Goal: Navigation & Orientation: Find specific page/section

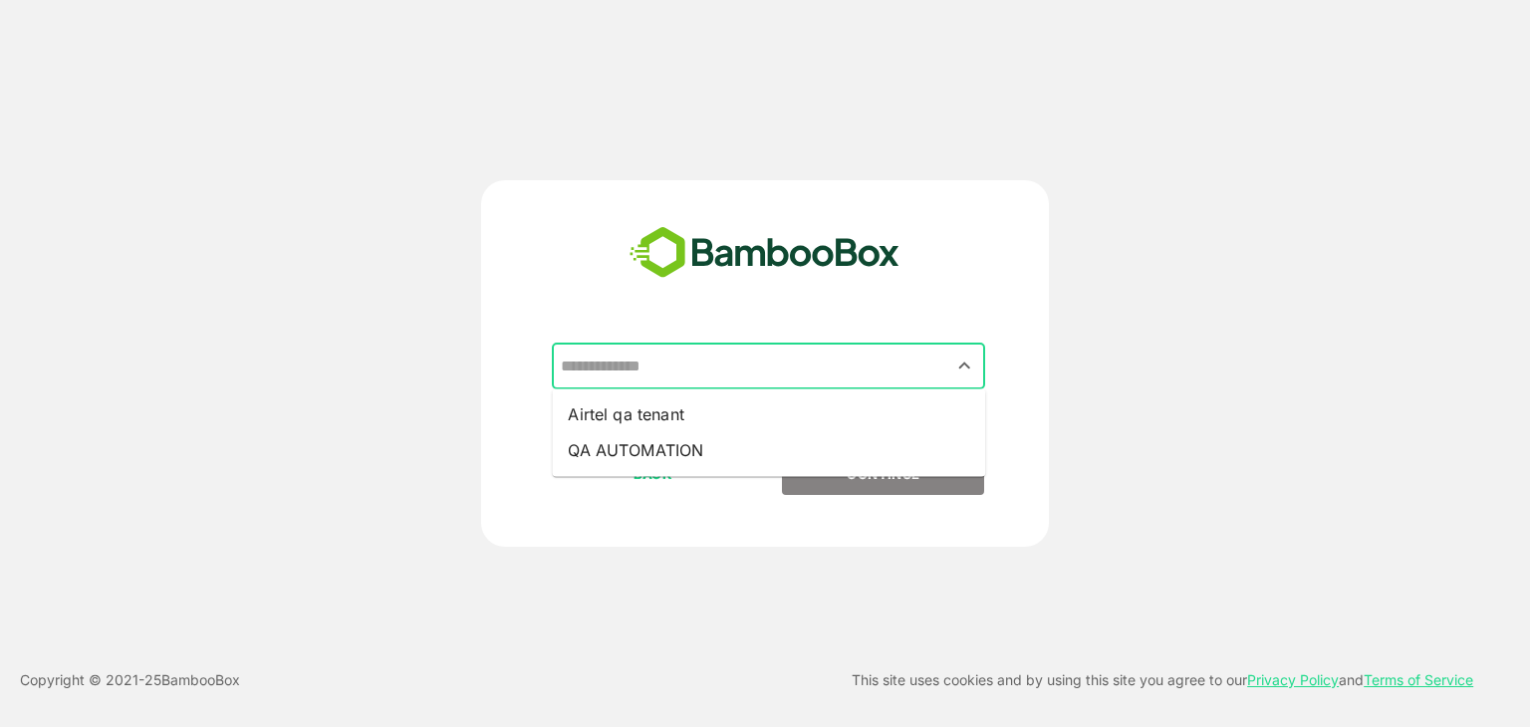
click at [688, 362] on input "text" at bounding box center [768, 367] width 425 height 38
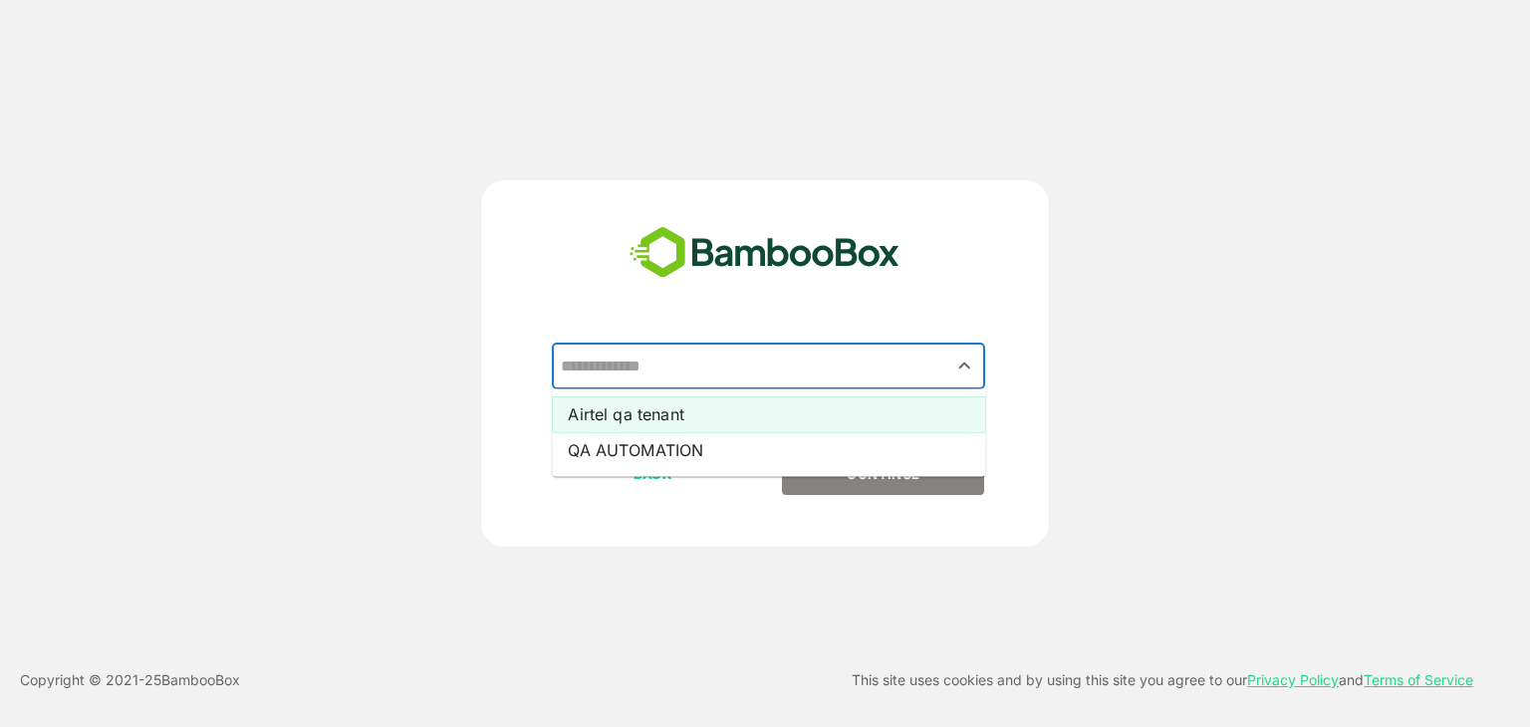
click at [665, 411] on li "Airtel qa tenant" at bounding box center [768, 414] width 433 height 36
type input "**********"
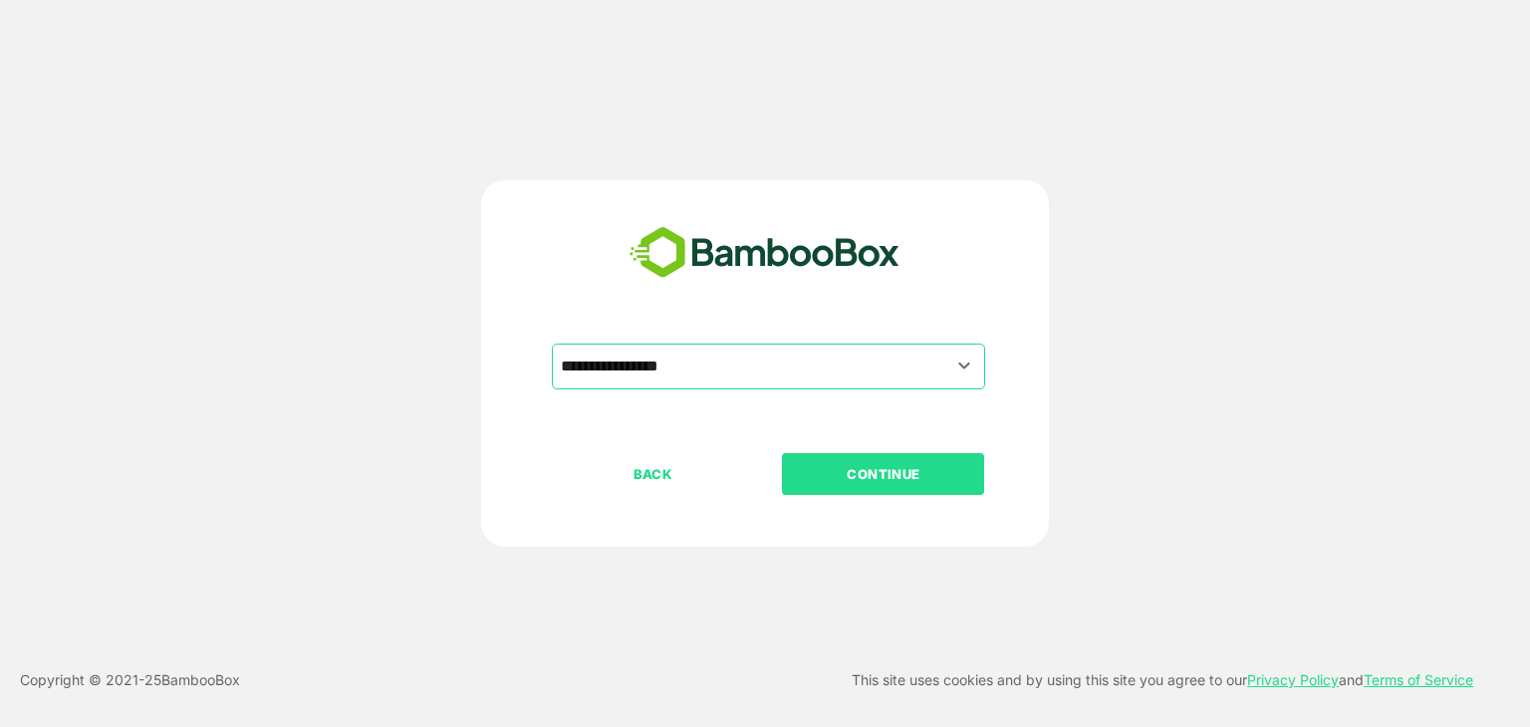
click at [812, 476] on p "CONTINUE" at bounding box center [883, 474] width 199 height 22
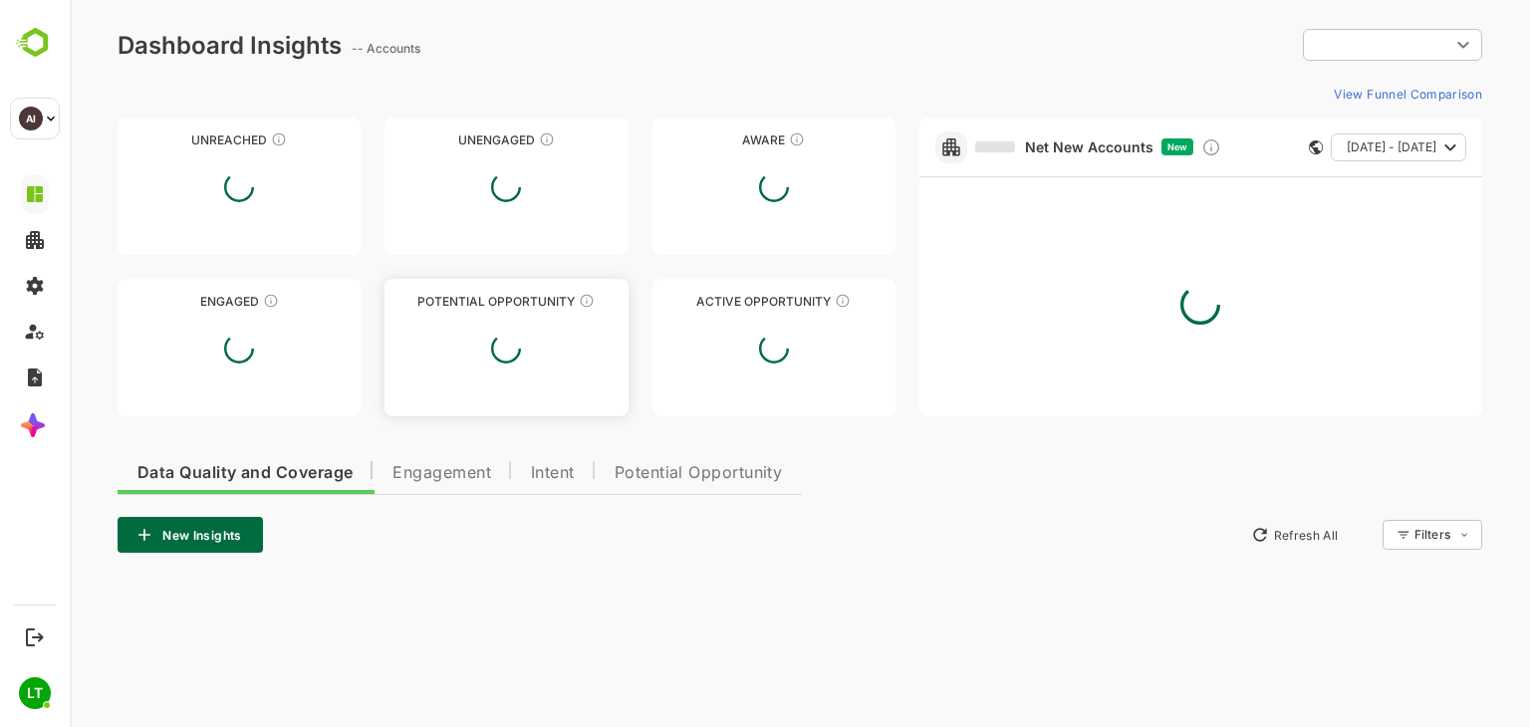
type input "**********"
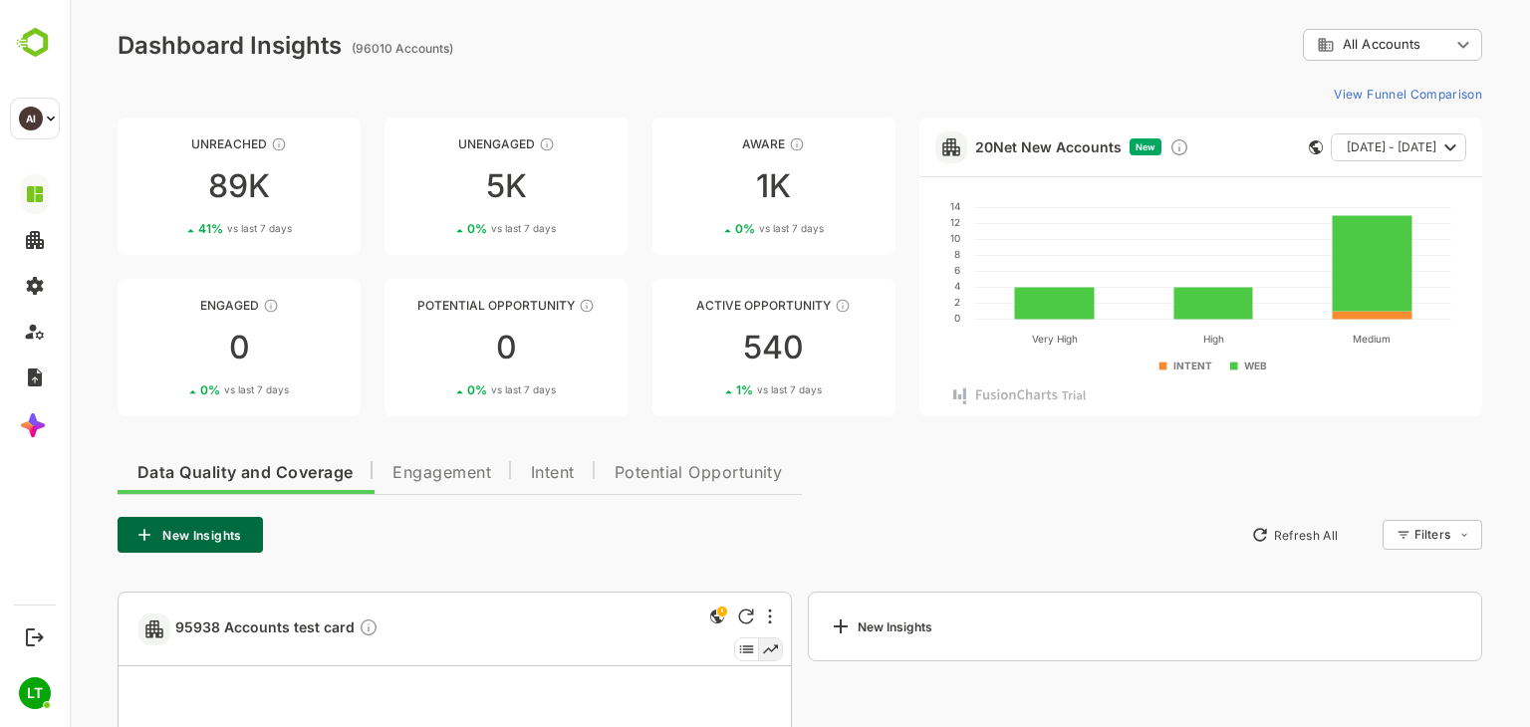
click at [370, 259] on div "Unreached 89K 41 % vs last 7 days Unengaged 5K 0 % vs last 7 days Aware 1K 0 % …" at bounding box center [507, 267] width 778 height 299
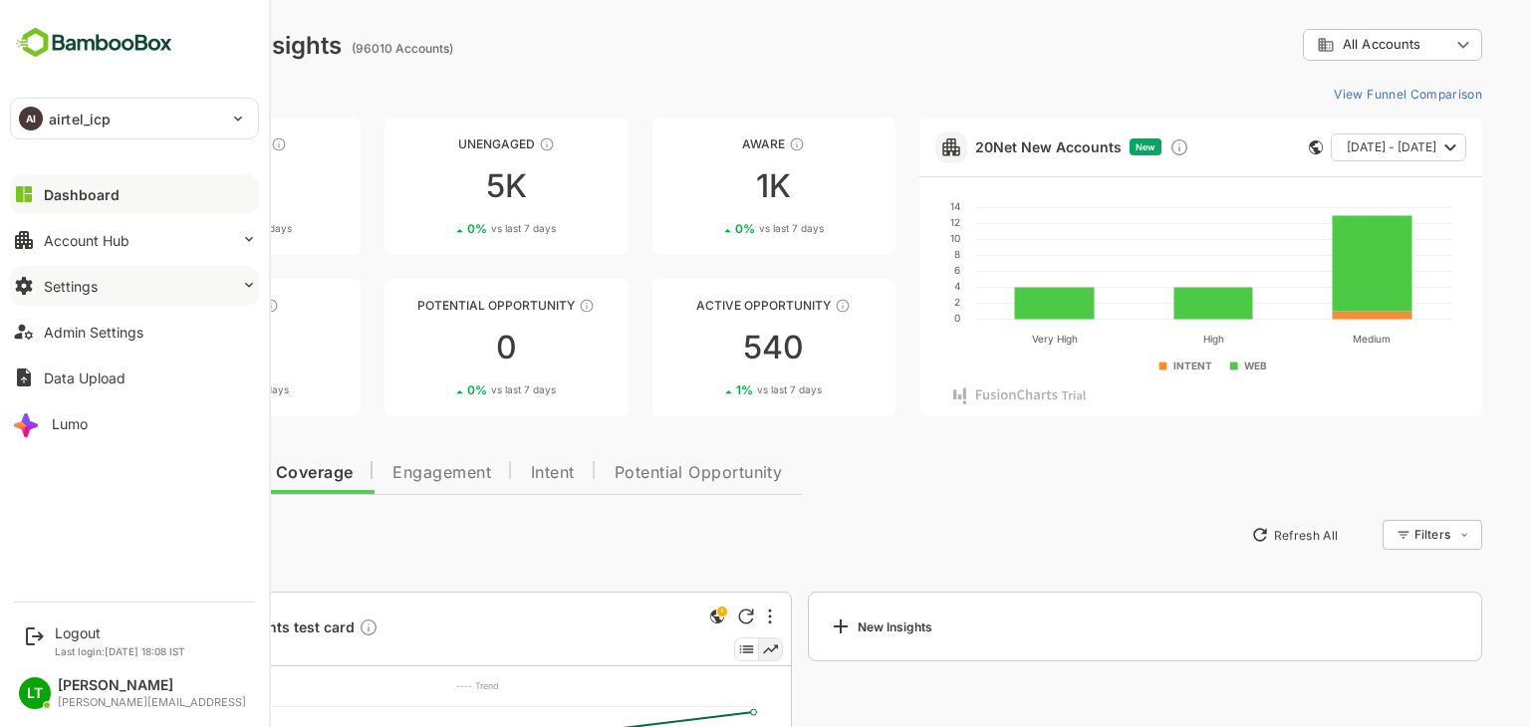
click at [59, 287] on div "Settings" at bounding box center [71, 286] width 54 height 17
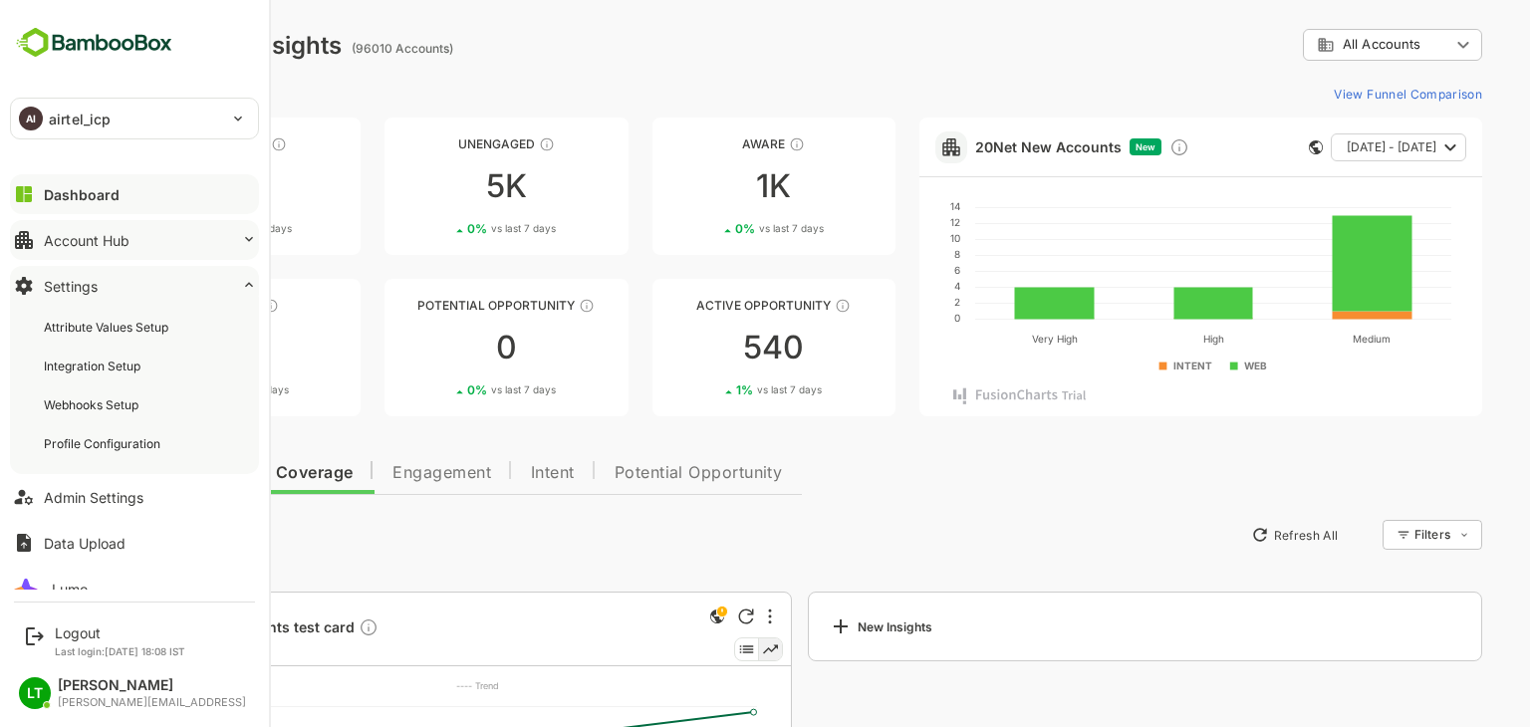
click at [108, 230] on button "Account Hub" at bounding box center [134, 240] width 249 height 40
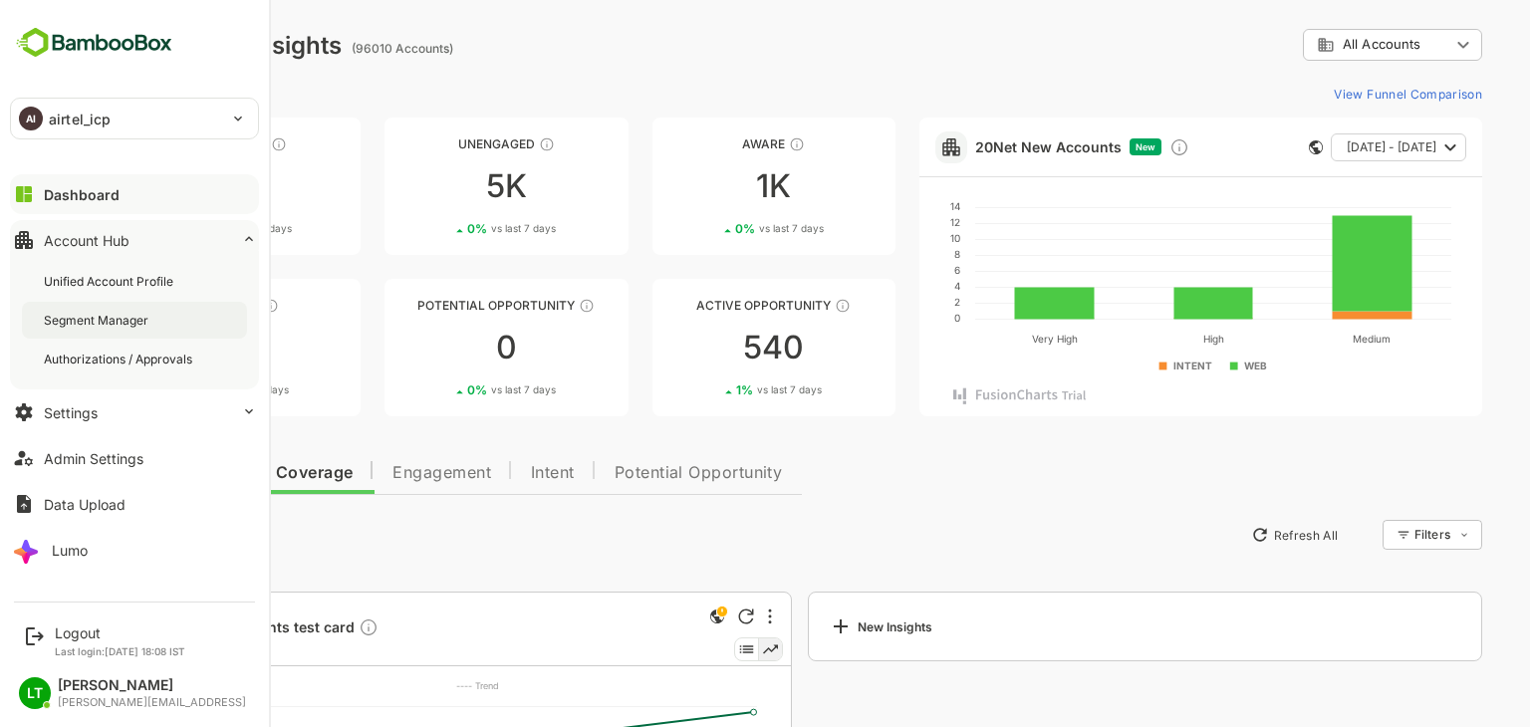
click at [118, 302] on div "Segment Manager" at bounding box center [134, 320] width 225 height 37
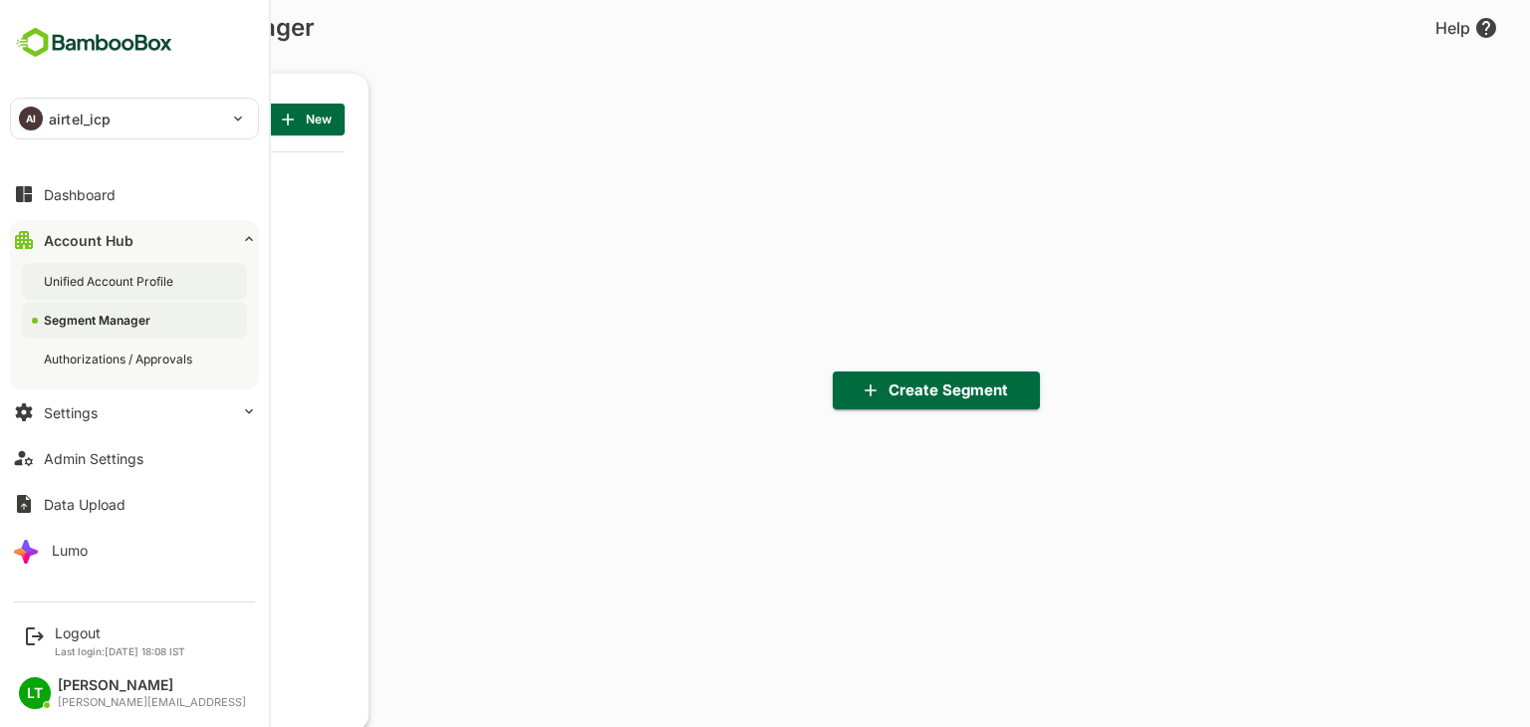
scroll to position [504, 246]
click at [111, 291] on div "Unified Account Profile" at bounding box center [134, 281] width 225 height 37
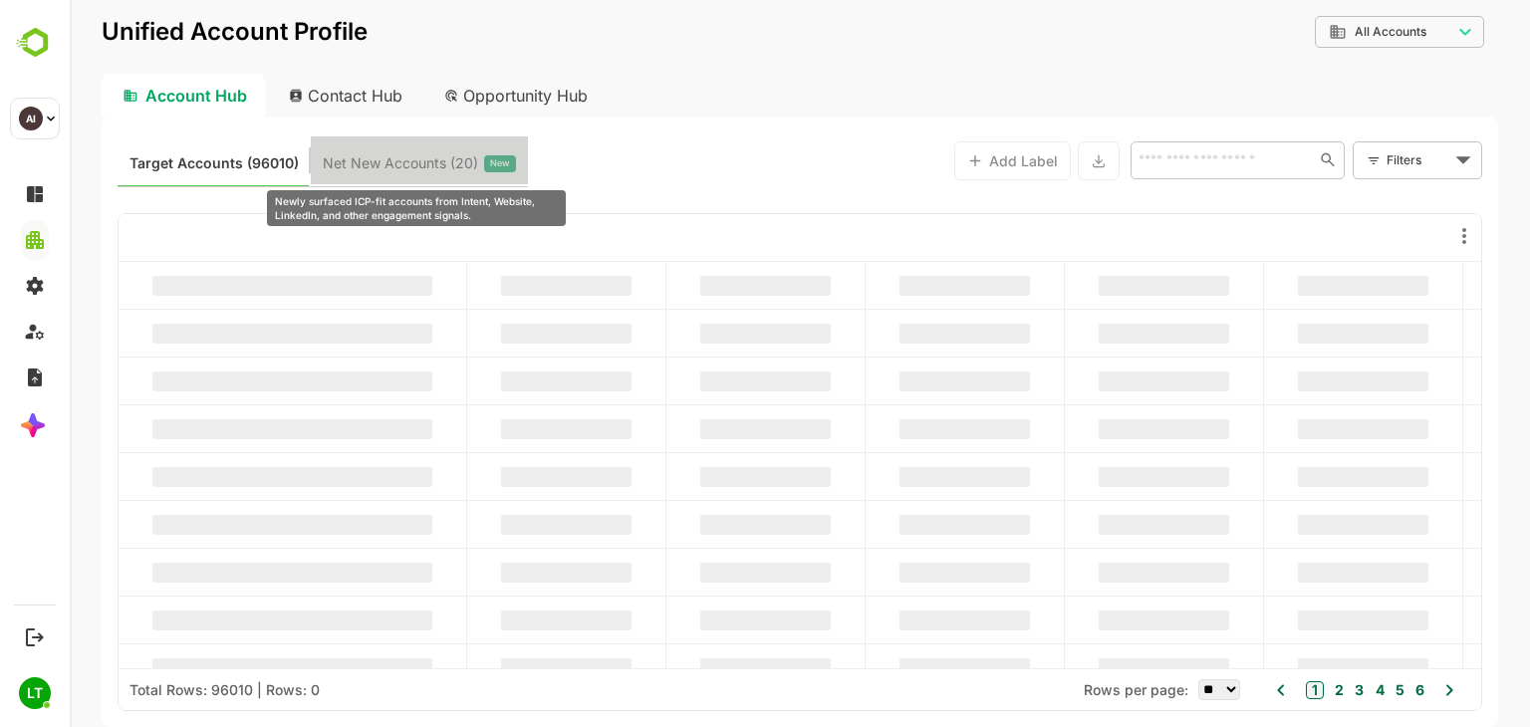
click at [355, 158] on span "Net New Accounts ( 20 )" at bounding box center [400, 163] width 155 height 26
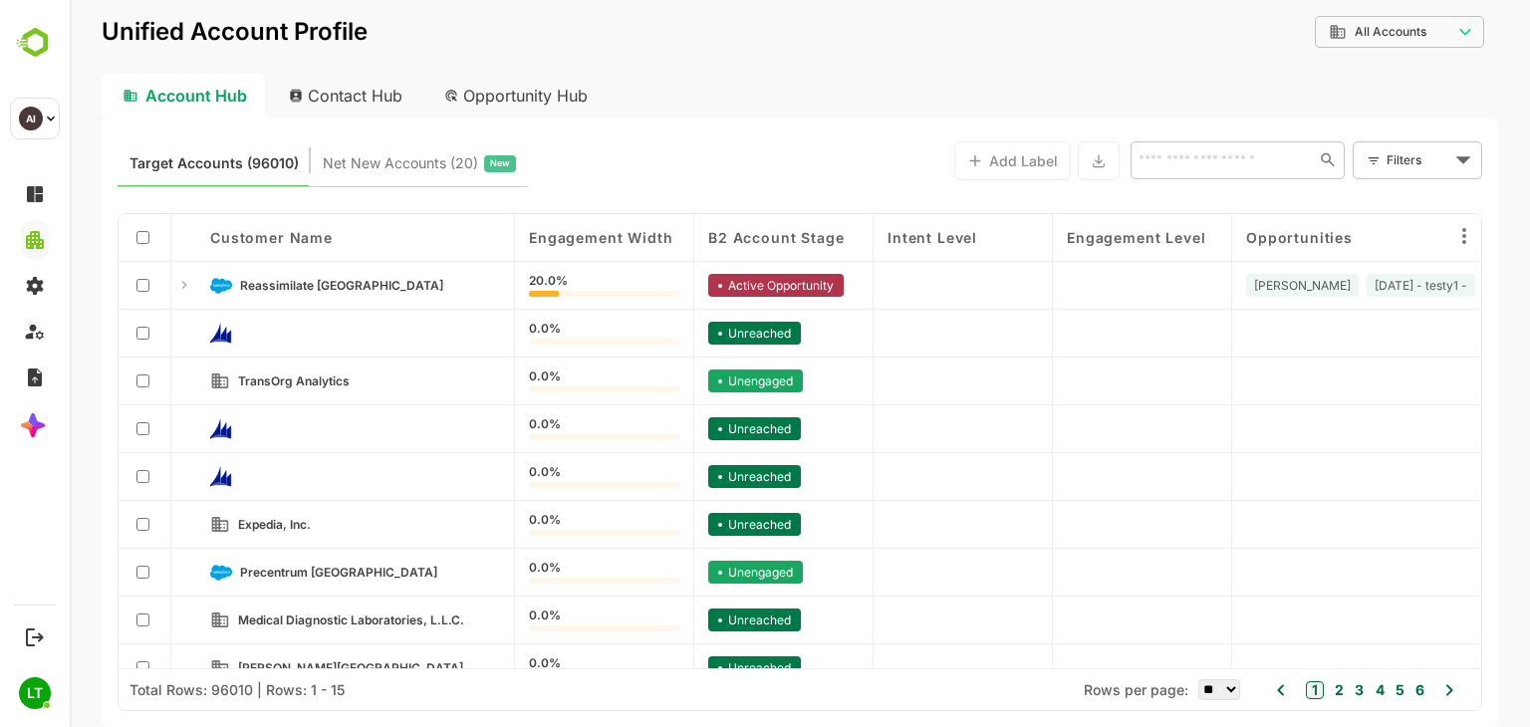
click at [338, 102] on div "Contact Hub" at bounding box center [346, 96] width 147 height 44
type input "**********"
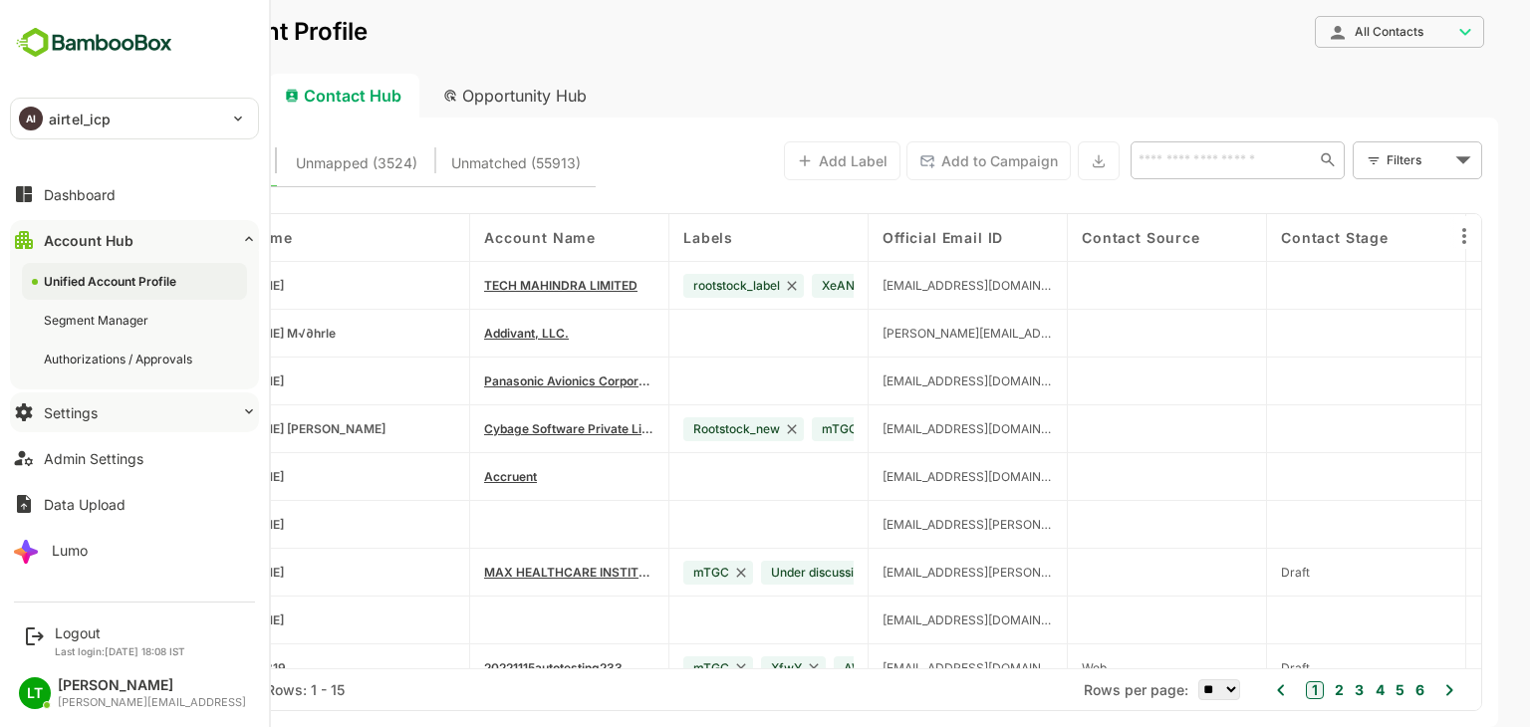
click at [72, 411] on div "Settings" at bounding box center [71, 412] width 54 height 17
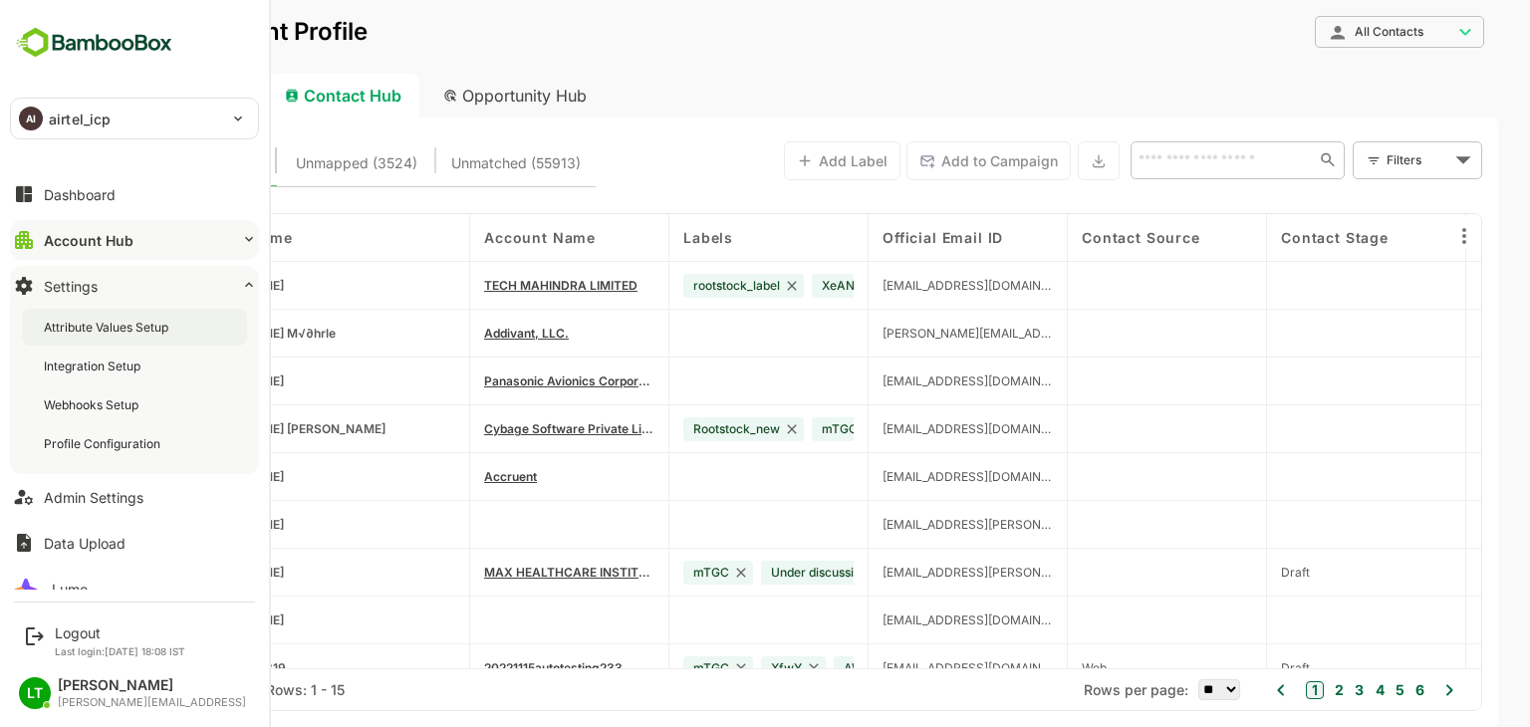
click at [95, 334] on div "Attribute Values Setup" at bounding box center [108, 327] width 128 height 17
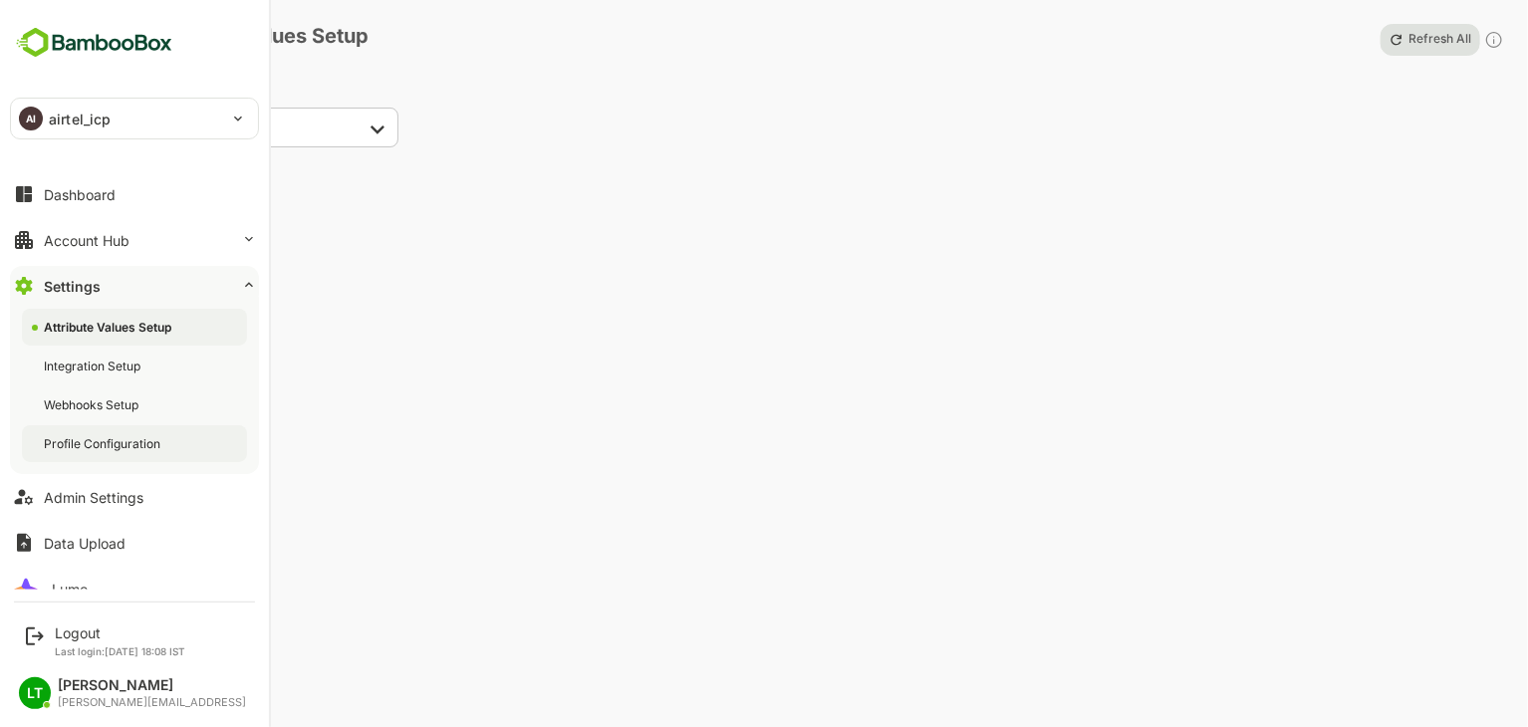
click at [101, 441] on div "Profile Configuration" at bounding box center [104, 443] width 121 height 17
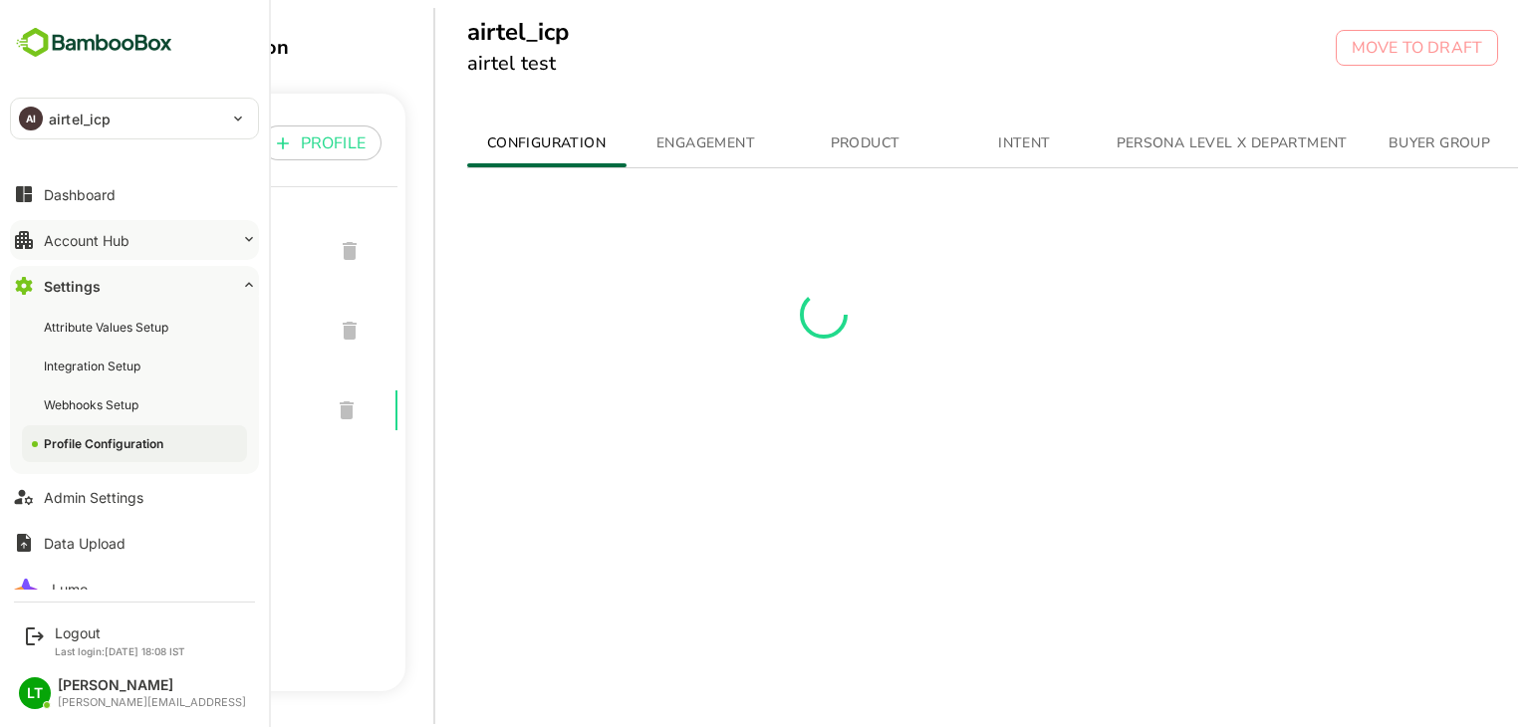
click at [108, 252] on button "Account Hub" at bounding box center [134, 240] width 249 height 40
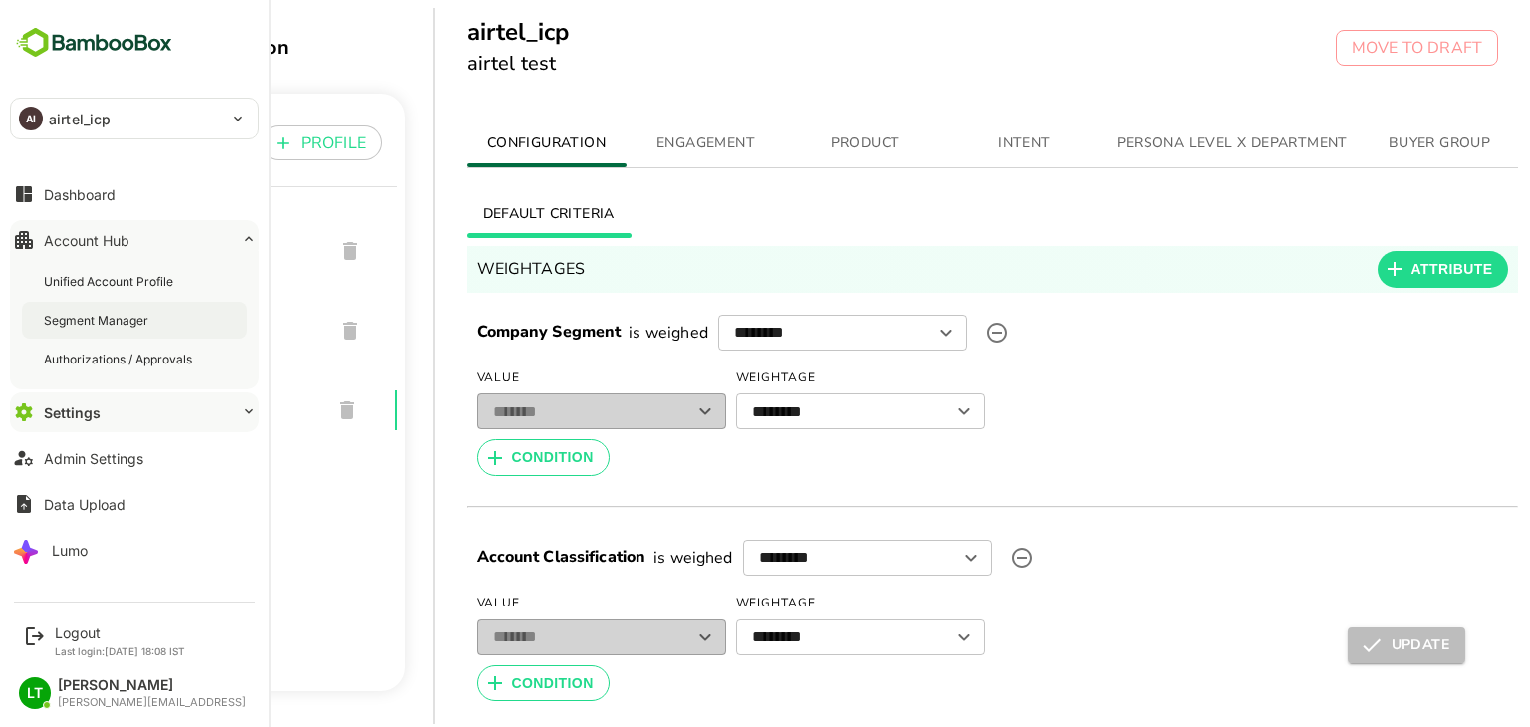
click at [88, 320] on div "Segment Manager" at bounding box center [98, 320] width 109 height 17
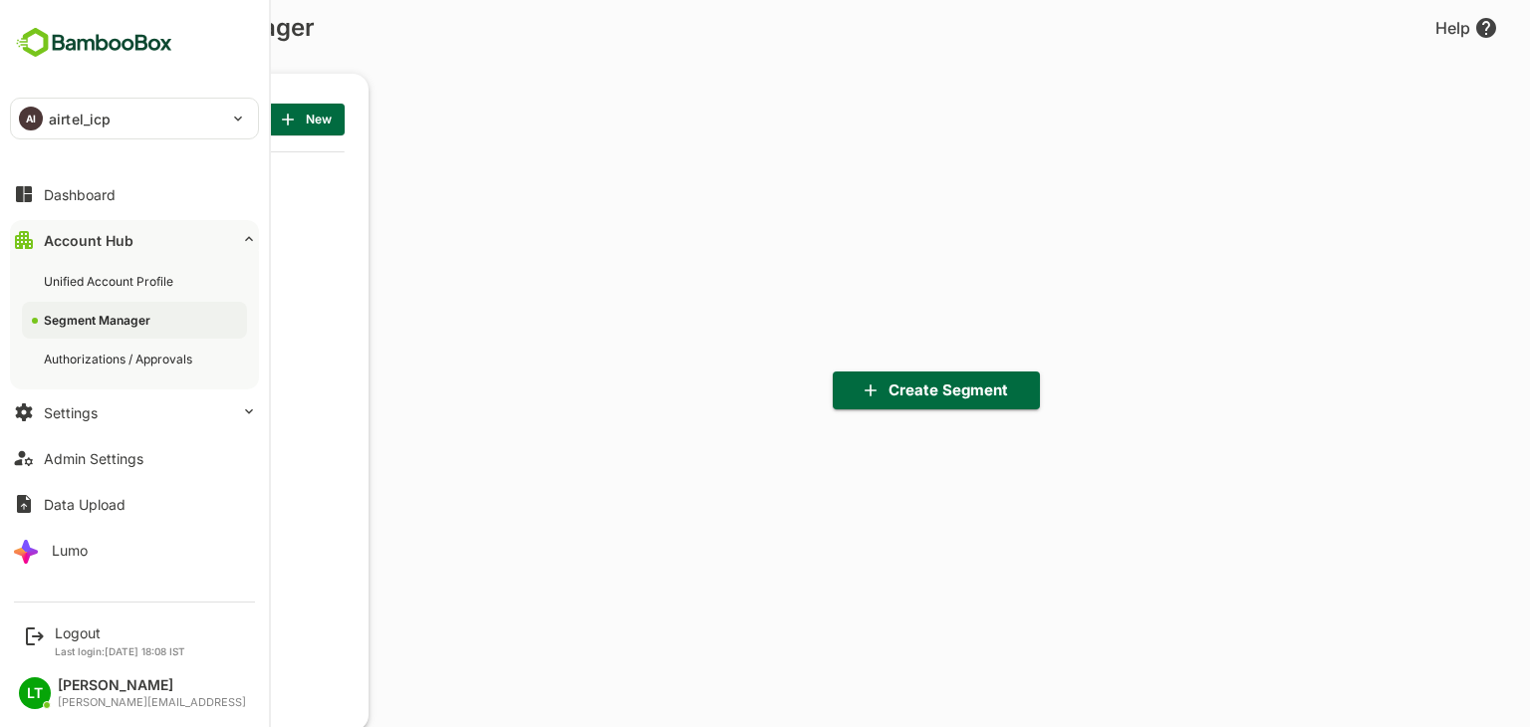
scroll to position [504, 246]
click at [93, 236] on div "Account Hub" at bounding box center [89, 240] width 90 height 17
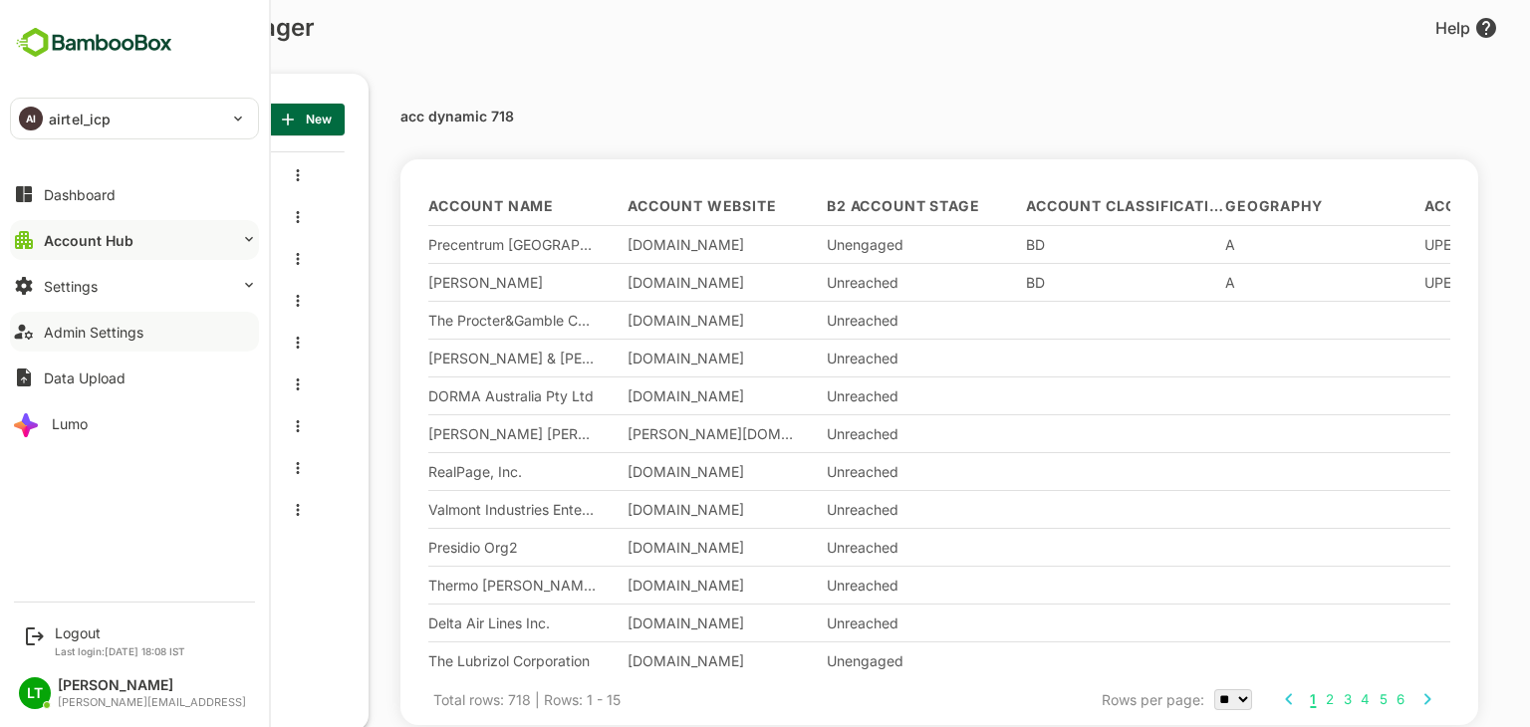
click at [88, 345] on button "Admin Settings" at bounding box center [134, 332] width 249 height 40
